Goal: Task Accomplishment & Management: Manage account settings

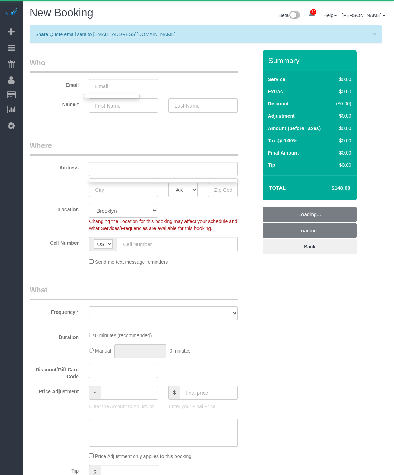
select select "object:5403"
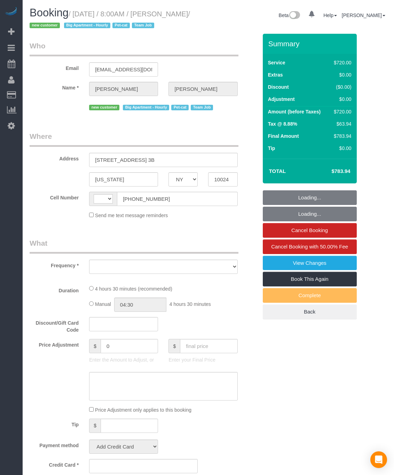
select select "NY"
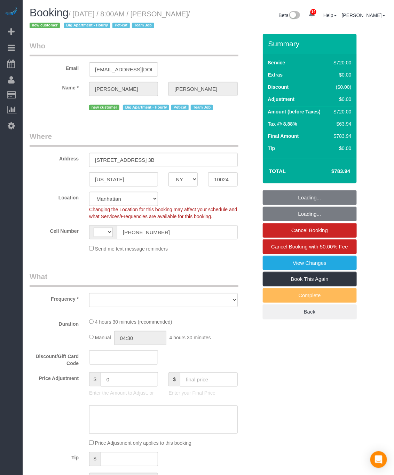
select select "string:[GEOGRAPHIC_DATA]"
select select "object:1004"
select select "270"
select select "number:56"
select select "number:68"
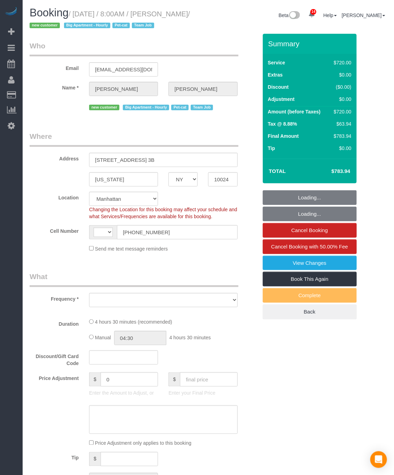
select select "number:14"
select select "number:5"
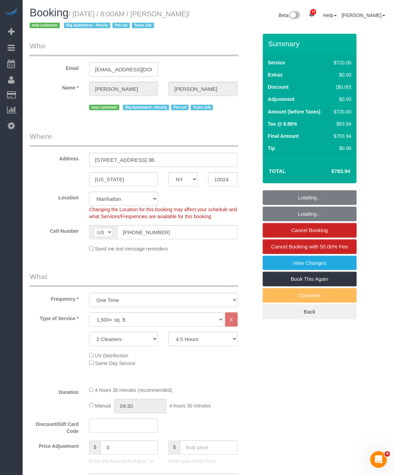
select select "object:1008"
select select "string:stripe-pm_1S2x4Y4VGloSiKo7I9q49Hh7"
select select "spot1"
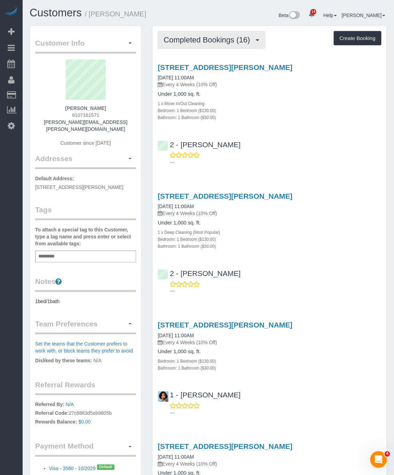
click at [233, 45] on button "Completed Bookings (16)" at bounding box center [210, 40] width 107 height 18
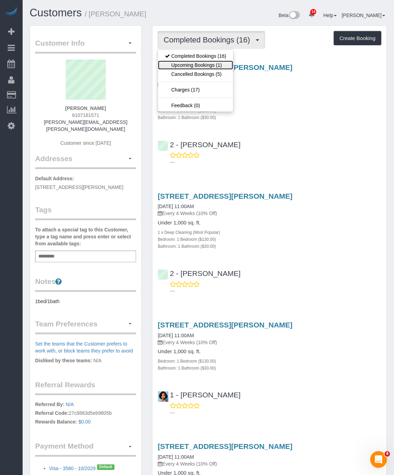
click at [207, 66] on link "Upcoming Bookings (1)" at bounding box center [195, 64] width 75 height 9
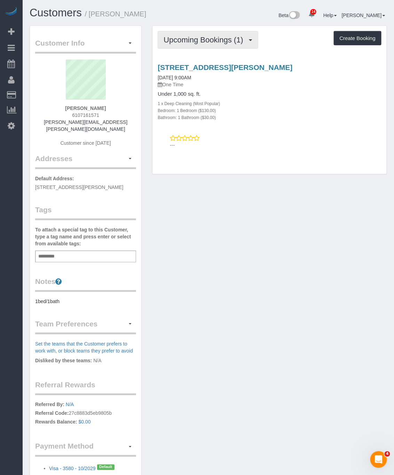
click at [217, 46] on button "Upcoming Bookings (1)" at bounding box center [207, 40] width 100 height 18
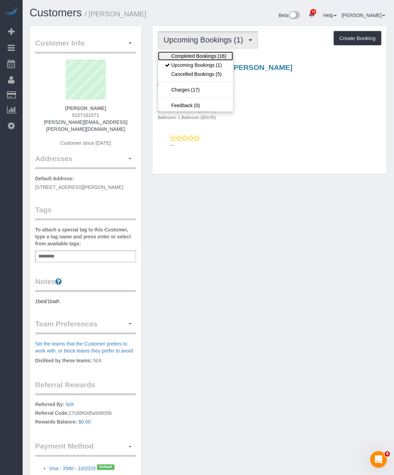
click at [207, 56] on link "Completed Bookings (16)" at bounding box center [195, 55] width 75 height 9
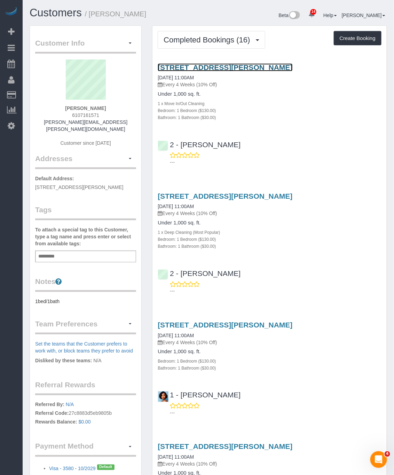
click at [200, 65] on link "354 Halsey Street, Ground Floor, Brooklyn, NY 11216" at bounding box center [224, 67] width 135 height 8
drag, startPoint x: 153, startPoint y: 62, endPoint x: 353, endPoint y: 64, distance: 199.6
click at [353, 64] on div "354 Halsey Street, Ground Floor, Brooklyn, NY 11216 07/23/2024 11:00AM Every 4 …" at bounding box center [269, 112] width 234 height 111
copy link "354 Halsey Street, Ground Floor, Brooklyn, NY 11216"
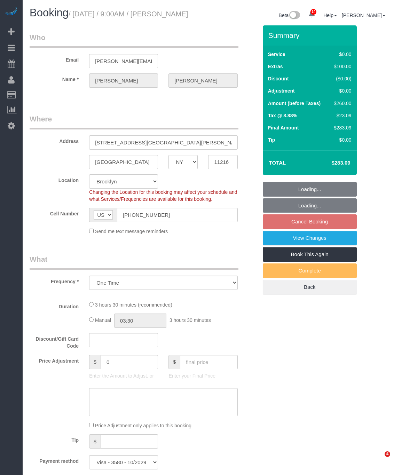
select select "NY"
select select "1"
select select "spot2"
select select "number:57"
select select "number:71"
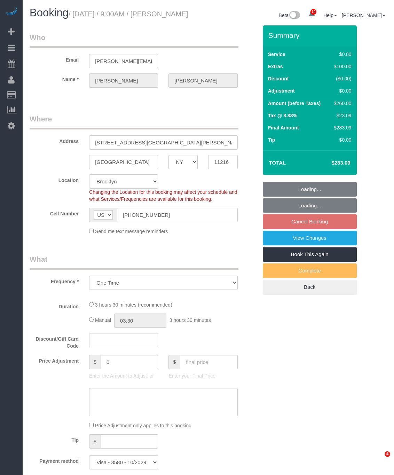
select select "number:15"
select select "number:5"
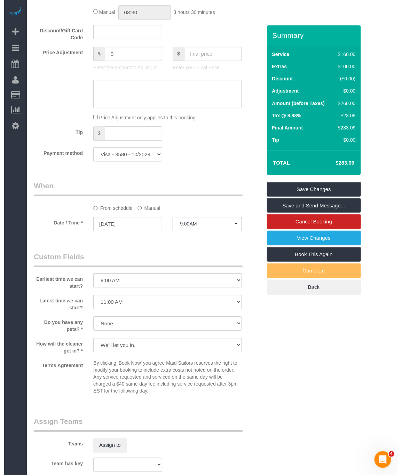
scroll to position [522, 0]
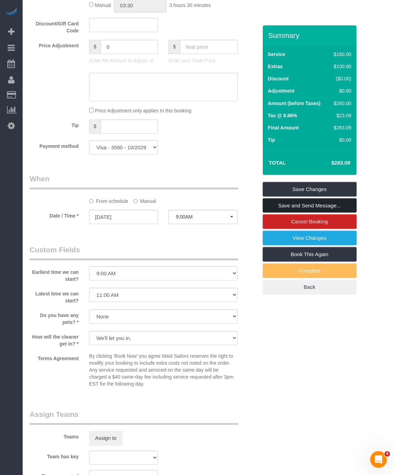
click at [333, 213] on link "Save and Send Message..." at bounding box center [309, 205] width 94 height 15
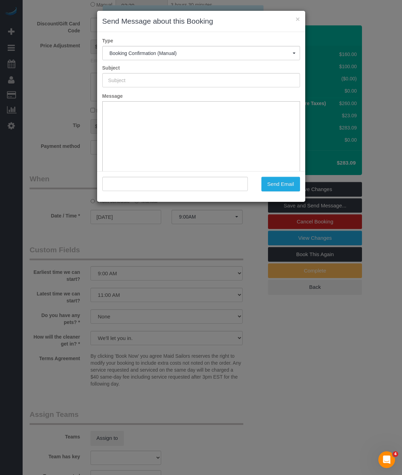
type input "Cleaning Confirmed for 09/10/2025 at 9:00am"
type input ""Jon Schlosberg" <jon.schlosberg@gmail.com>"
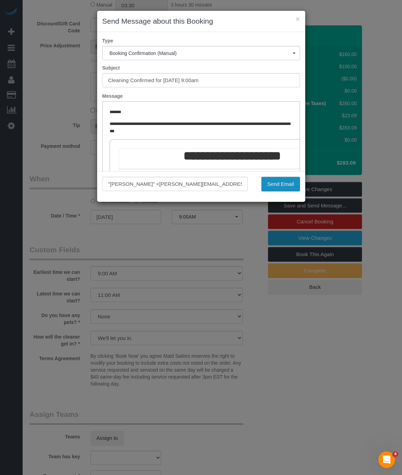
click at [275, 181] on button "Send Email" at bounding box center [280, 184] width 39 height 15
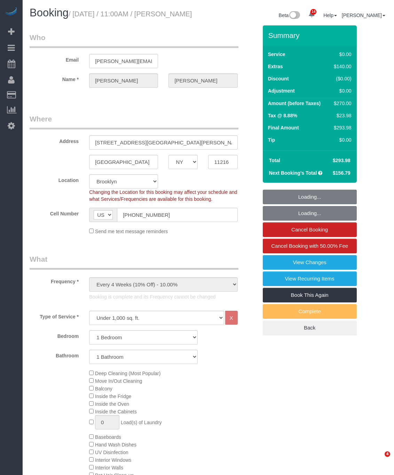
select select "NY"
select select "1"
select select "string:stripe"
select select "spot1"
select select "number:89"
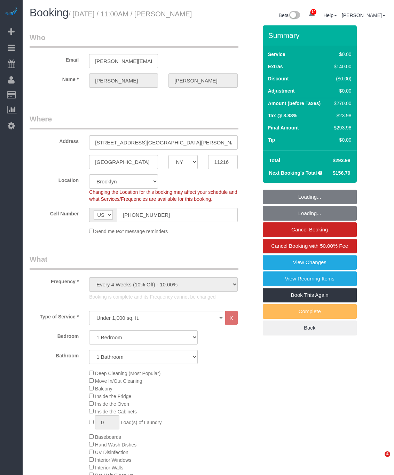
select select "number:90"
select select "number:15"
select select "number:5"
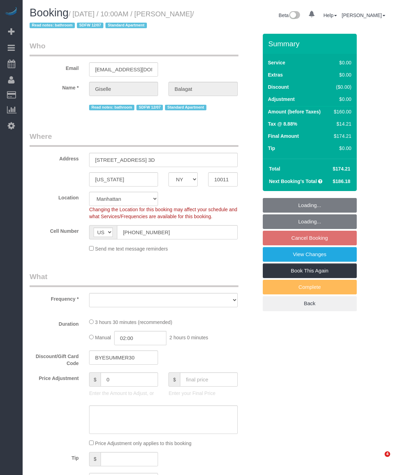
select select "NY"
select select "number:58"
select select "number:90"
select select "number:15"
select select "number:6"
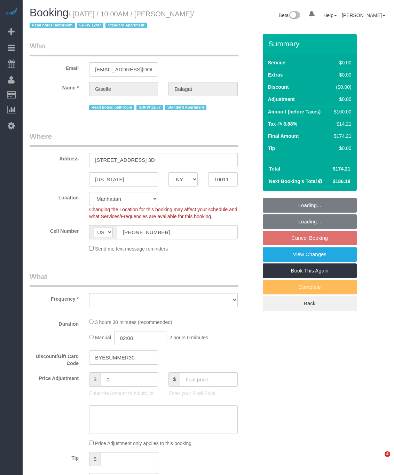
select select "object:1001"
select select "1"
select select "2"
select select "spot3"
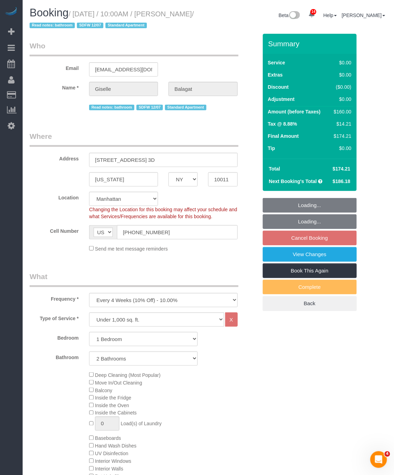
select select "object:1467"
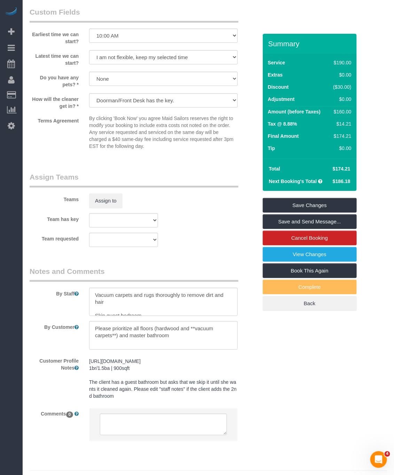
scroll to position [802, 0]
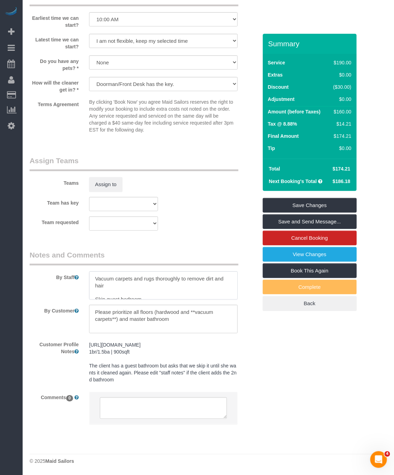
click at [178, 280] on textarea at bounding box center [163, 285] width 148 height 29
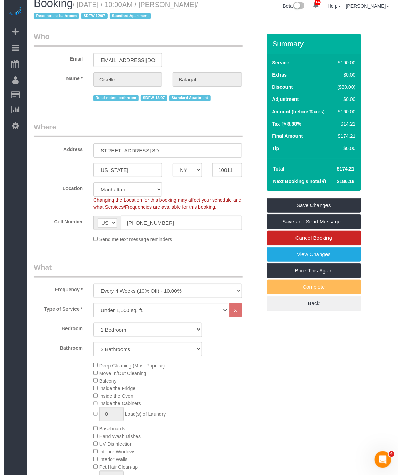
scroll to position [0, 0]
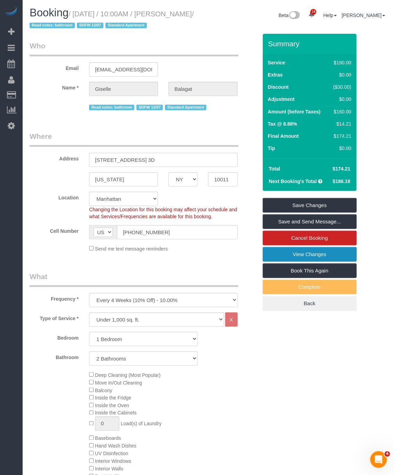
click at [333, 254] on link "View Changes" at bounding box center [309, 254] width 94 height 15
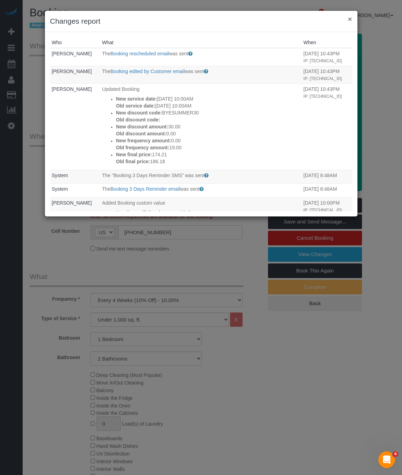
click at [349, 19] on button "×" at bounding box center [349, 18] width 4 height 7
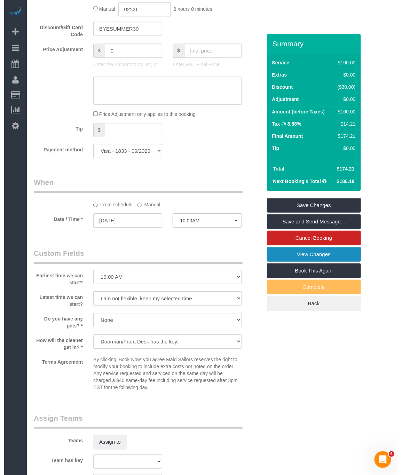
scroll to position [626, 0]
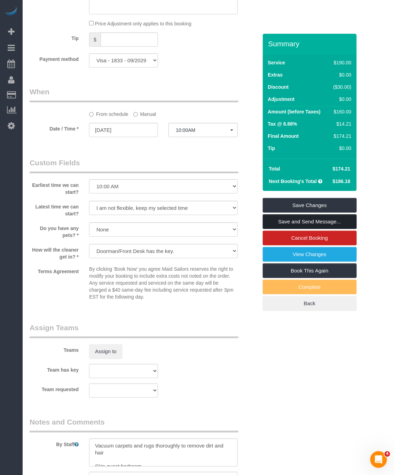
click at [312, 219] on link "Save and Send Message..." at bounding box center [309, 221] width 94 height 15
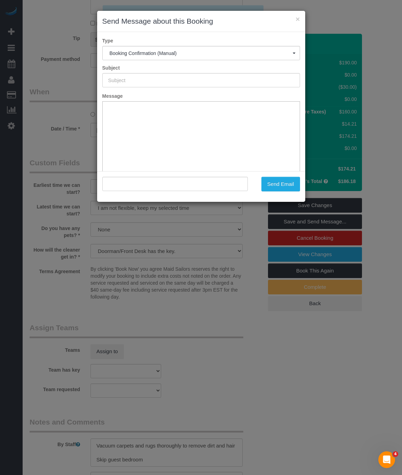
type input "Cleaning Confirmed for 09/17/2025 at 10:00am"
type input ""Giselle Balagat" <gbalagat@gmail.com>"
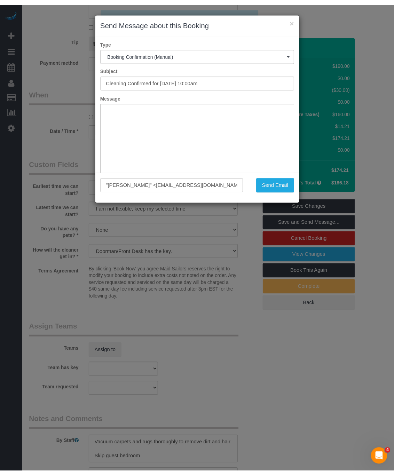
scroll to position [0, 0]
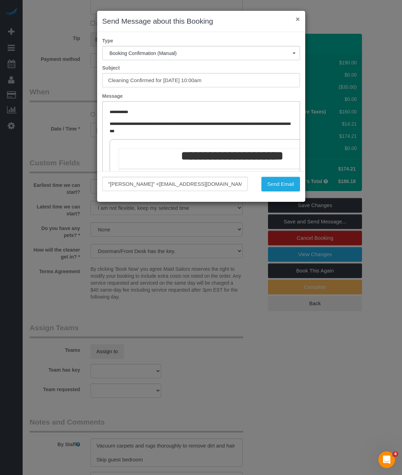
click at [295, 20] on button "×" at bounding box center [297, 18] width 4 height 7
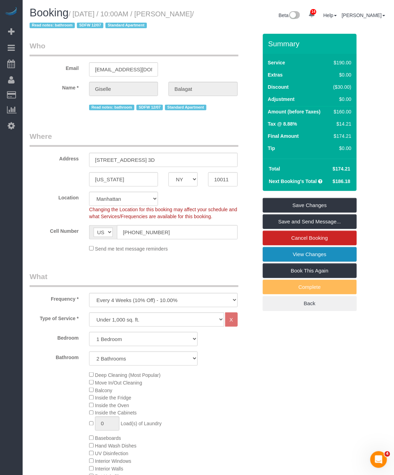
click at [322, 256] on link "View Changes" at bounding box center [309, 254] width 94 height 15
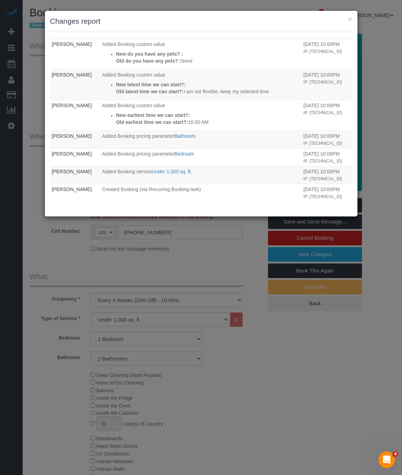
scroll to position [198, 0]
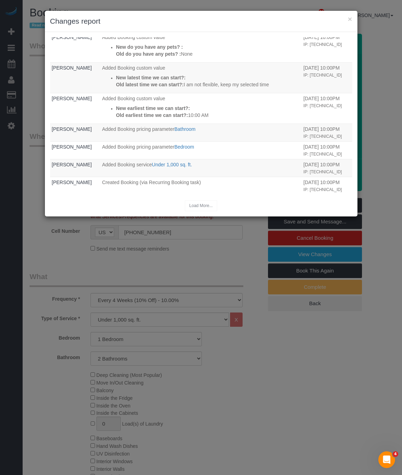
click at [204, 203] on div "Load More..." at bounding box center [201, 205] width 302 height 11
click at [199, 205] on div "Load More..." at bounding box center [201, 205] width 302 height 11
click at [281, 314] on div "× Changes report Who What When Giselle Balagat The Booking rescheduled email wa…" at bounding box center [201, 237] width 402 height 475
click at [349, 22] on button "×" at bounding box center [349, 18] width 4 height 7
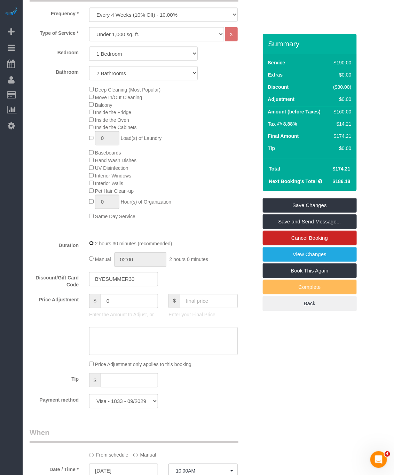
scroll to position [261, 0]
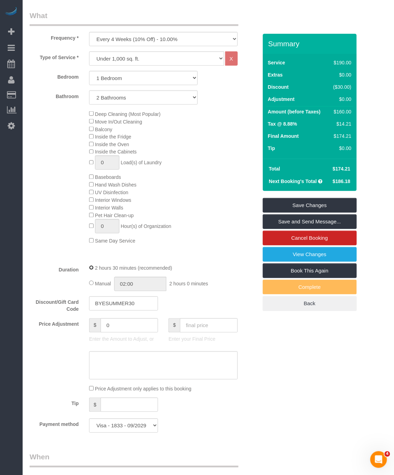
select select "spot62"
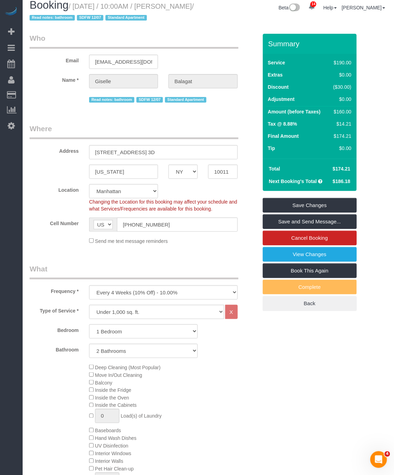
scroll to position [0, 0]
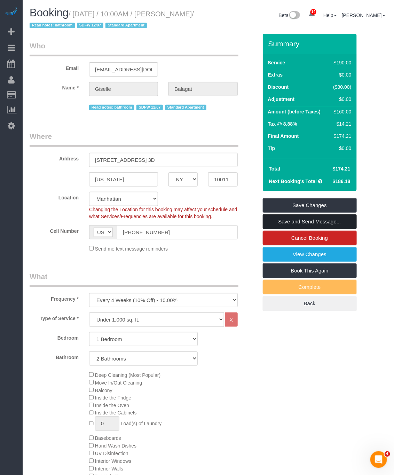
click at [311, 221] on link "Save and Send Message..." at bounding box center [309, 221] width 94 height 15
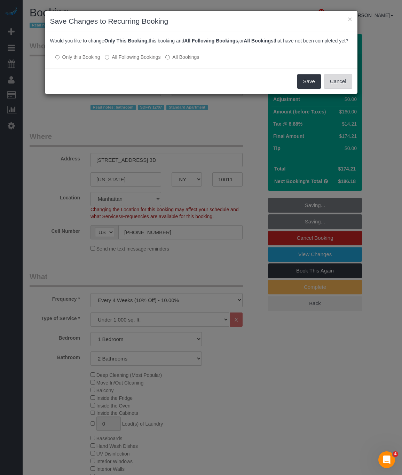
click at [332, 87] on button "Cancel" at bounding box center [338, 81] width 28 height 15
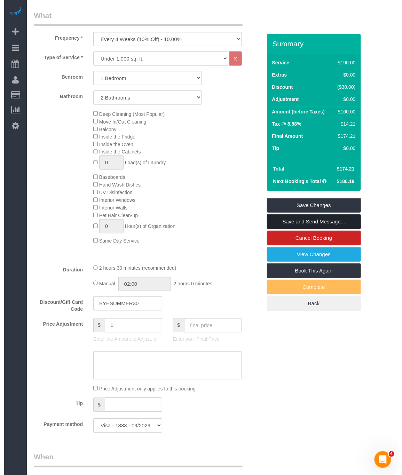
scroll to position [209, 0]
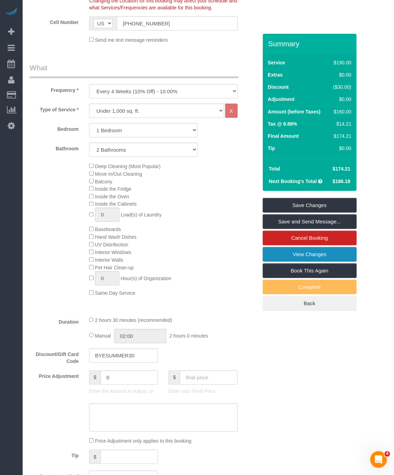
click at [310, 252] on link "View Changes" at bounding box center [309, 254] width 94 height 15
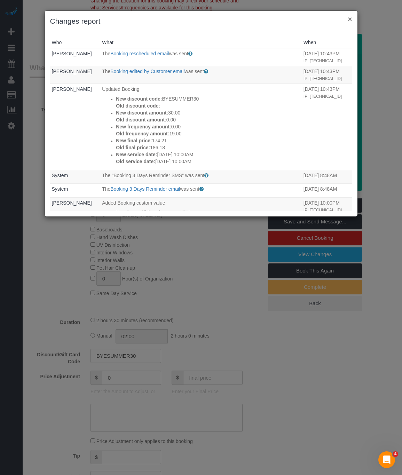
click at [349, 20] on button "×" at bounding box center [349, 18] width 4 height 7
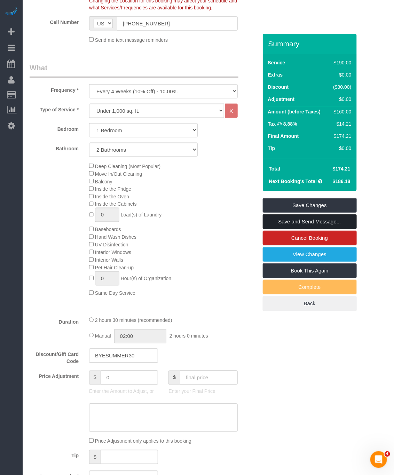
click at [321, 221] on link "Save and Send Message..." at bounding box center [309, 221] width 94 height 15
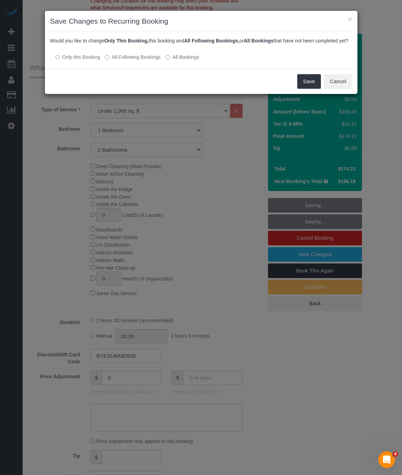
click at [126, 60] on label "All Following Bookings" at bounding box center [133, 57] width 56 height 7
click at [303, 88] on button "Save" at bounding box center [309, 81] width 24 height 15
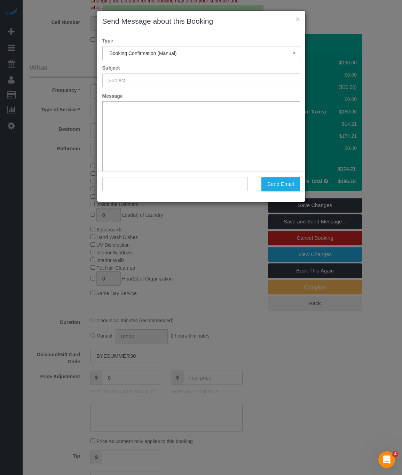
type input "Cleaning Confirmed for 09/17/2025 at 10:00am"
type input ""Giselle Balagat" <gbalagat@gmail.com>"
click at [280, 187] on button "Send Email" at bounding box center [280, 184] width 39 height 15
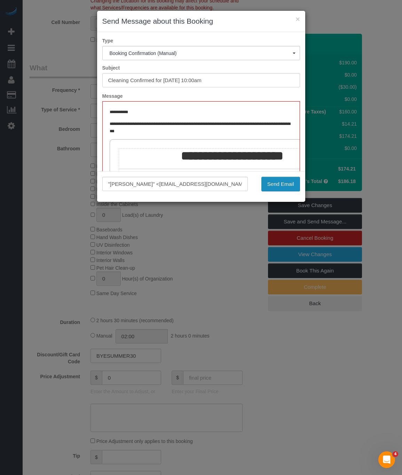
click at [282, 186] on button "Send Email" at bounding box center [280, 184] width 39 height 15
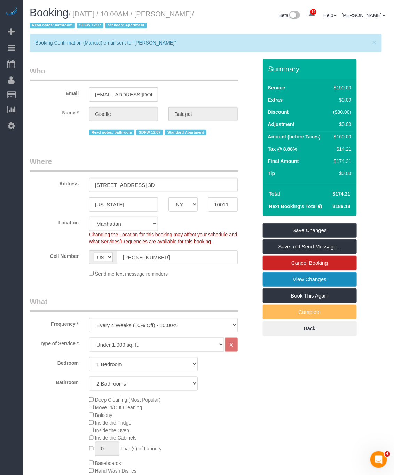
click at [322, 283] on link "View Changes" at bounding box center [309, 279] width 94 height 15
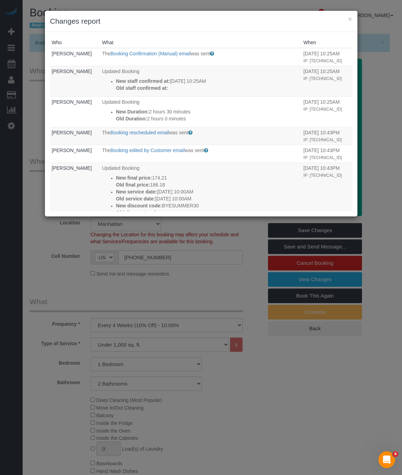
click at [353, 20] on div "× Changes report" at bounding box center [201, 21] width 312 height 21
click at [347, 20] on button "×" at bounding box center [349, 18] width 4 height 7
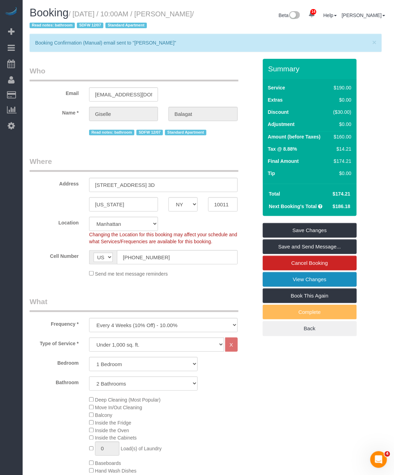
click at [326, 282] on link "View Changes" at bounding box center [309, 279] width 94 height 15
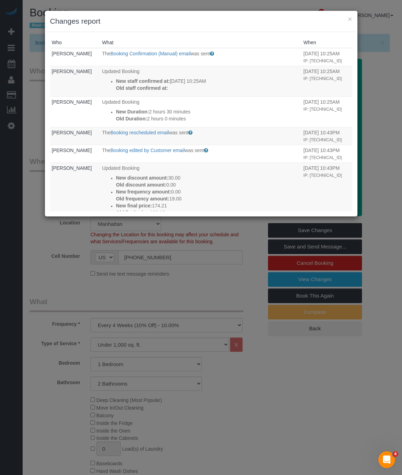
click at [345, 17] on h3 "Changes report" at bounding box center [201, 21] width 302 height 10
click at [349, 21] on button "×" at bounding box center [349, 18] width 4 height 7
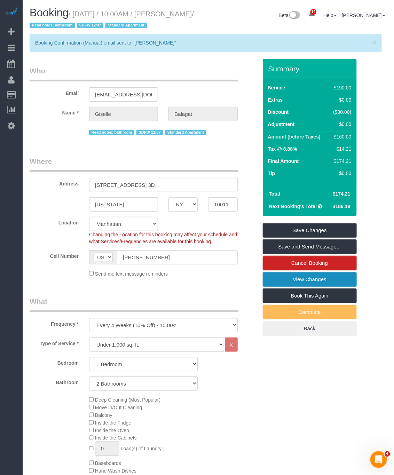
click at [308, 281] on link "View Changes" at bounding box center [309, 279] width 94 height 15
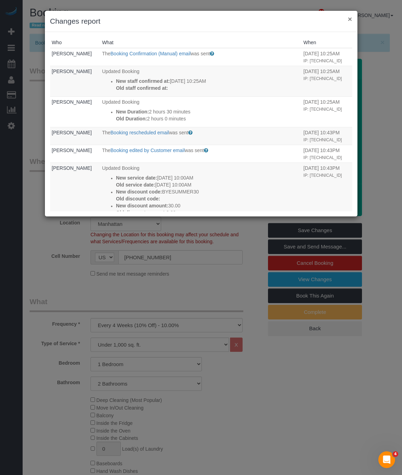
click at [348, 17] on button "×" at bounding box center [349, 18] width 4 height 7
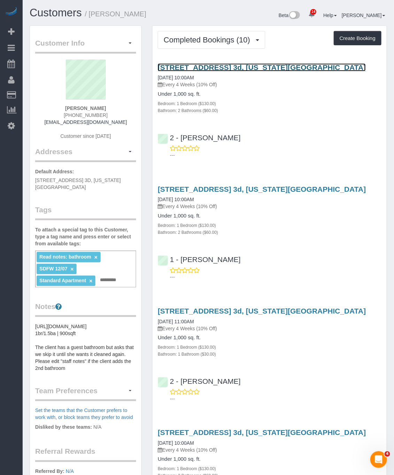
click at [200, 66] on link "133 West 22nd Street, Apt. 3d, New York, NY 10011" at bounding box center [261, 67] width 208 height 8
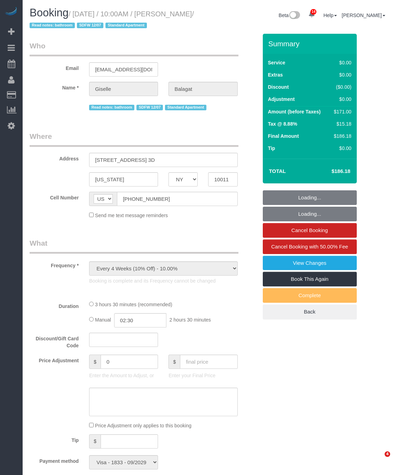
select select "NY"
select select "number:58"
select select "number:90"
select select "number:15"
select select "number:6"
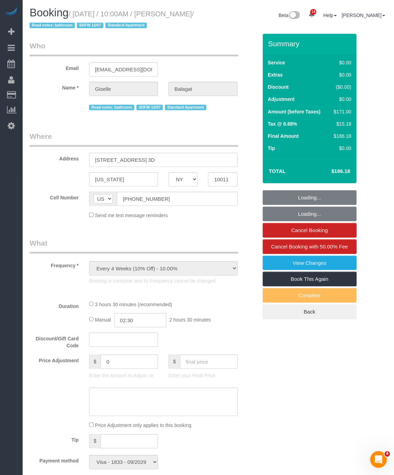
select select "1"
select select "2"
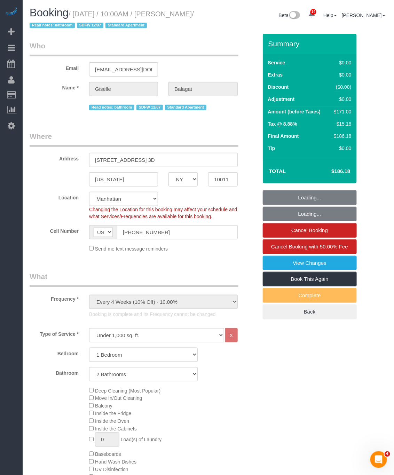
select select "spot1"
select select "object:1450"
select select "1"
select select "2"
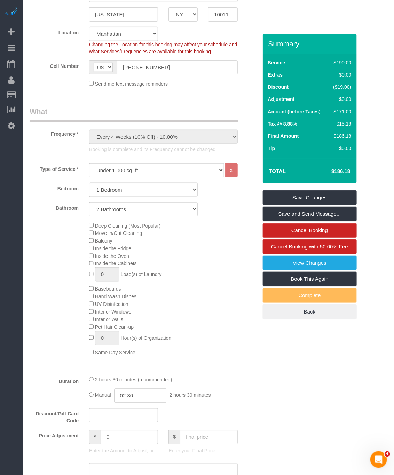
scroll to position [104, 0]
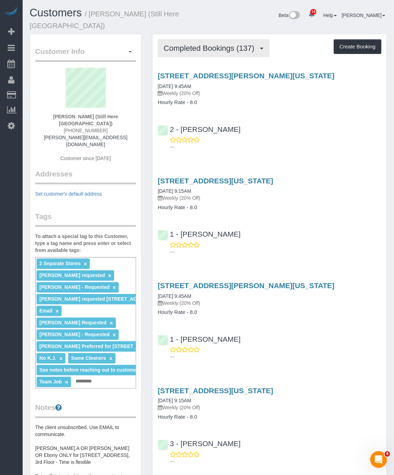
click at [223, 49] on span "Completed Bookings (137)" at bounding box center [210, 48] width 94 height 9
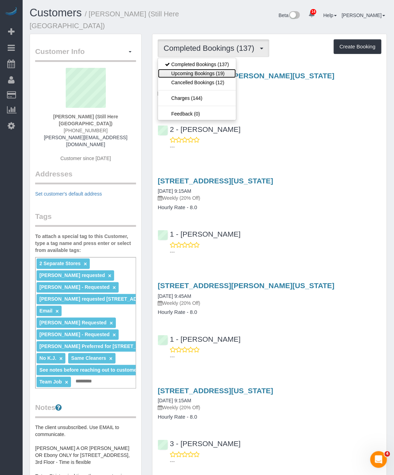
click at [216, 72] on link "Upcoming Bookings (19)" at bounding box center [197, 73] width 78 height 9
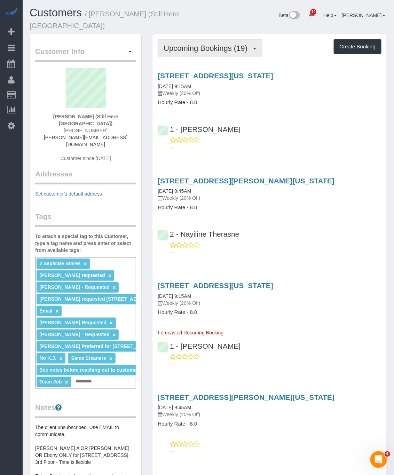
click at [241, 43] on button "Upcoming Bookings (19)" at bounding box center [209, 48] width 105 height 18
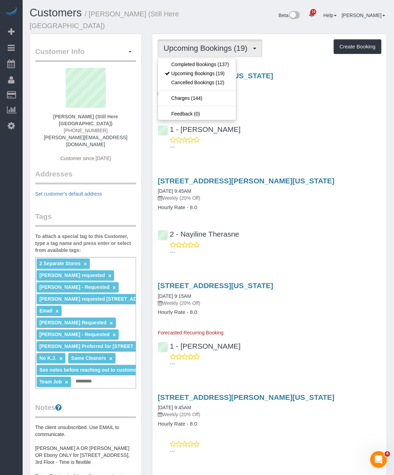
click at [318, 107] on div "905 Madison Avenue, New York, NY 10021 09/08/2025 9:15AM Weekly (20% Off) Hourl…" at bounding box center [269, 110] width 234 height 88
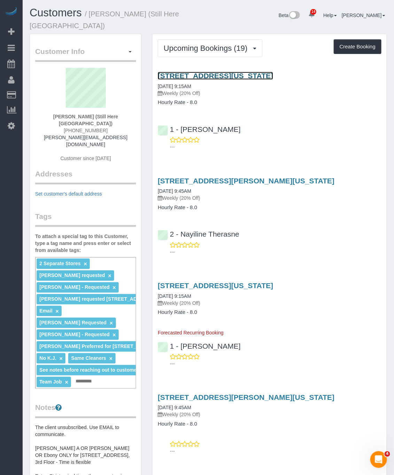
click at [273, 78] on link "905 Madison Avenue, New York, NY 10021" at bounding box center [214, 76] width 115 height 8
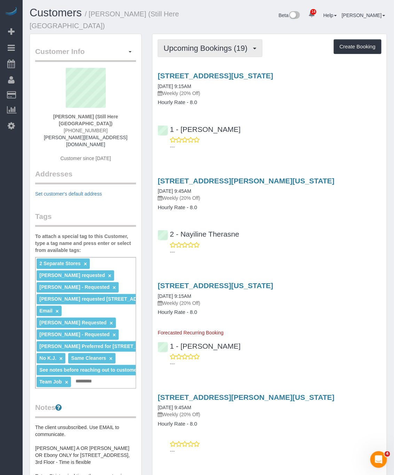
click at [224, 48] on span "Upcoming Bookings (19)" at bounding box center [206, 48] width 87 height 9
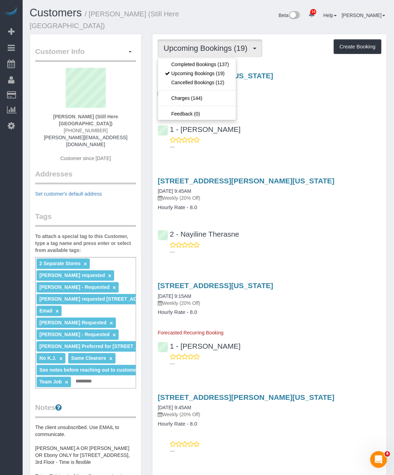
click at [303, 98] on div "905 Madison Avenue, New York, NY 10021 09/08/2025 9:15AM Weekly (20% Off) Hourl…" at bounding box center [269, 89] width 234 height 34
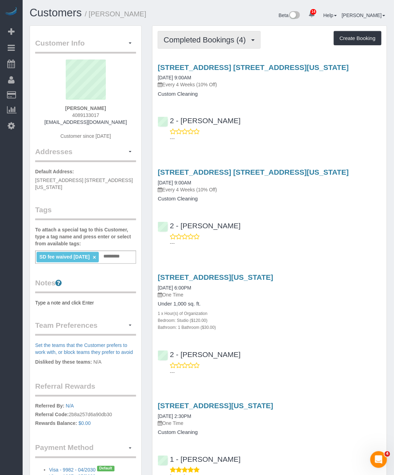
click at [207, 37] on span "Completed Bookings (4)" at bounding box center [206, 39] width 86 height 9
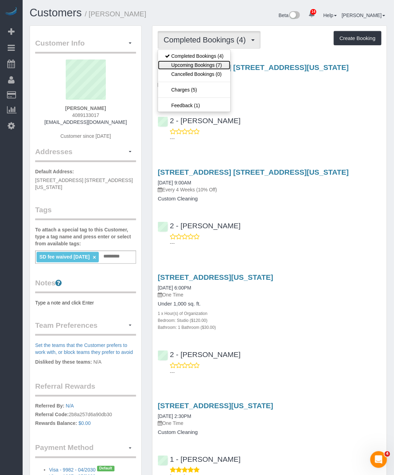
click at [207, 66] on link "Upcoming Bookings (7)" at bounding box center [194, 64] width 72 height 9
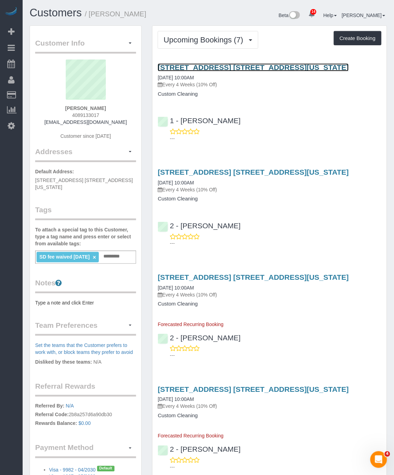
click at [221, 67] on link "[STREET_ADDRESS] [STREET_ADDRESS][US_STATE]" at bounding box center [252, 67] width 191 height 8
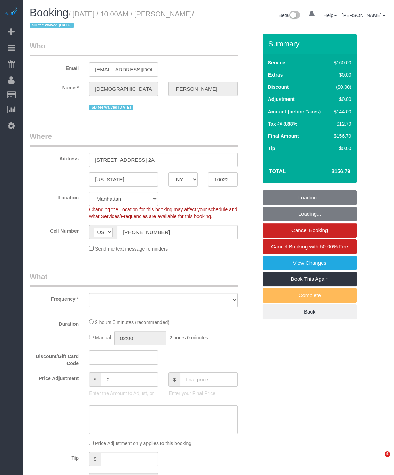
select select "NY"
select select "string:stripe-pm_1RYpe84VGloSiKo7FmGxFEgH"
select select "number:58"
select select "number:75"
select select "number:15"
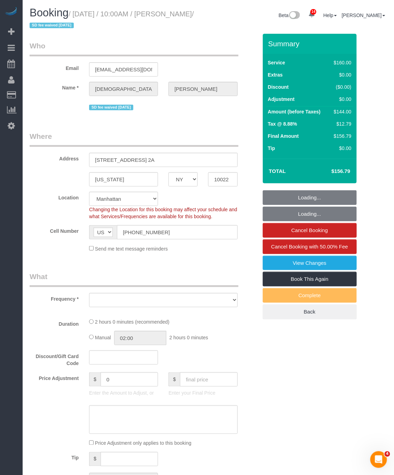
select select "number:5"
select select "object:897"
select select "spot1"
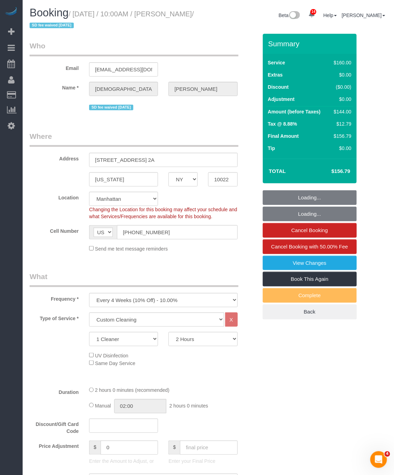
select select "object:1461"
